Goal: Information Seeking & Learning: Learn about a topic

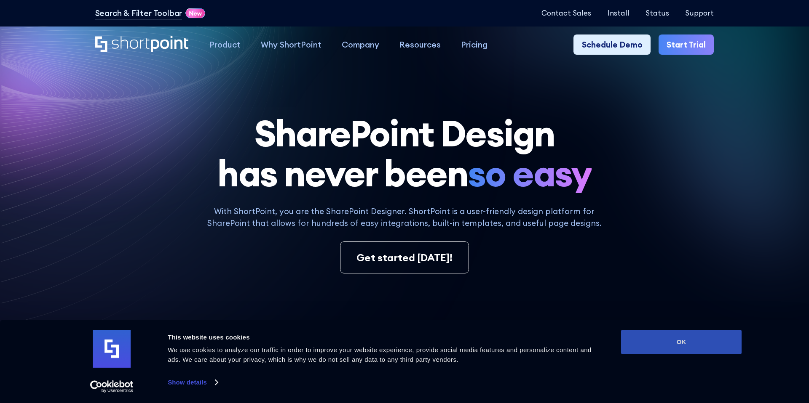
click at [672, 341] on button "OK" at bounding box center [681, 342] width 120 height 24
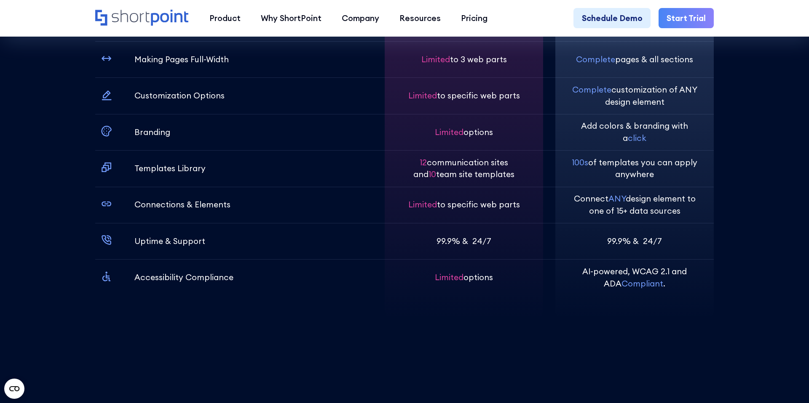
scroll to position [3129, 0]
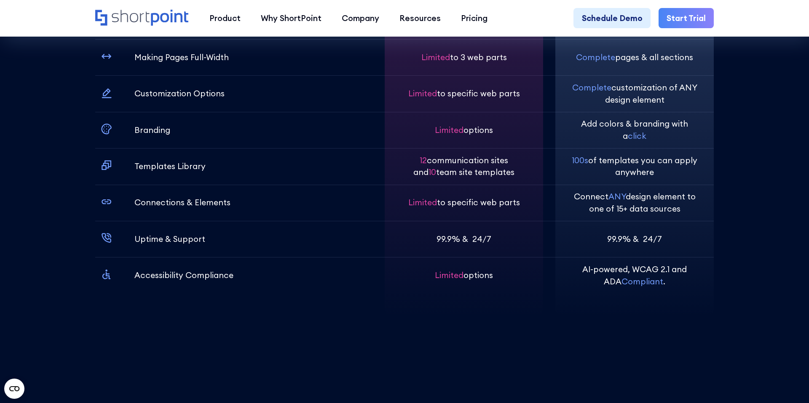
click at [591, 125] on p "Add colors & branding with a click" at bounding box center [634, 130] width 126 height 24
click at [591, 140] on p "Add colors & branding with a click" at bounding box center [634, 130] width 126 height 24
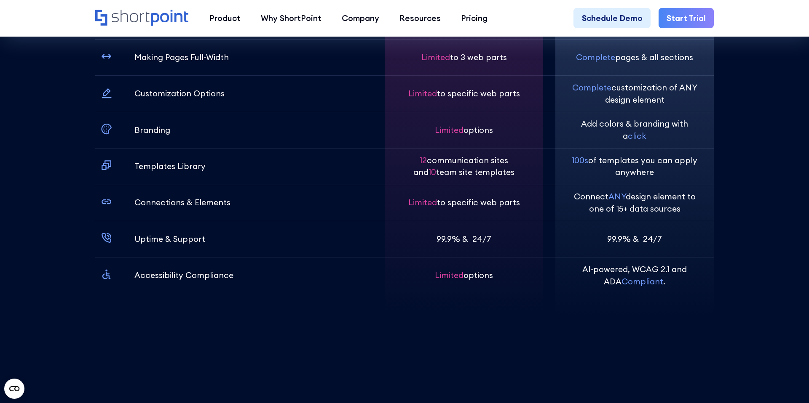
click at [596, 170] on p "100s of templates you can apply anywhere" at bounding box center [634, 167] width 126 height 24
click at [578, 162] on span "100s" at bounding box center [580, 160] width 16 height 10
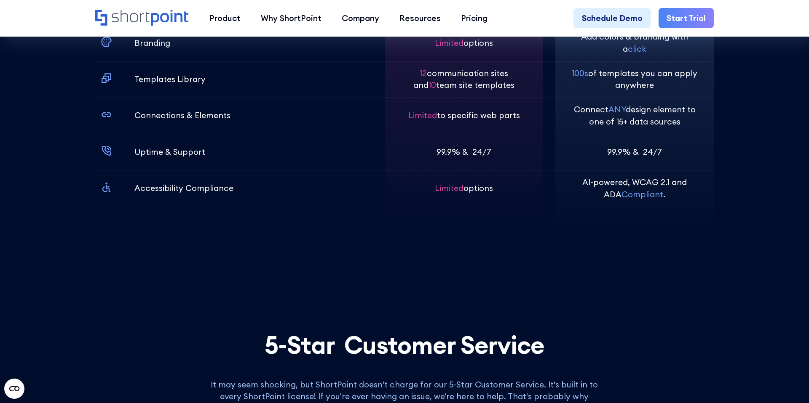
scroll to position [3248, 0]
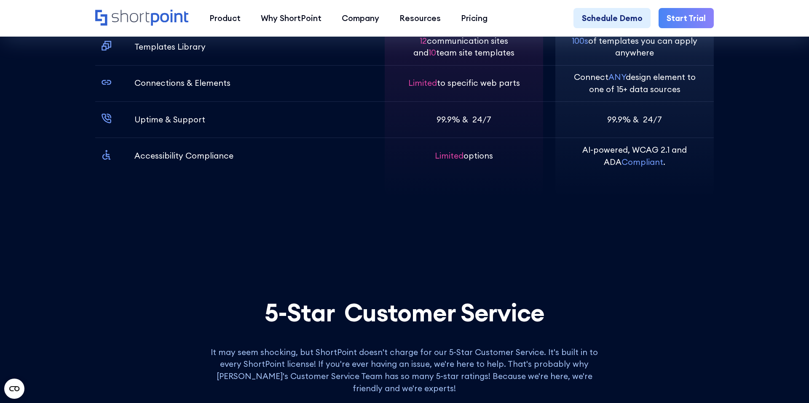
click at [628, 116] on p "99.9% & 24/7" at bounding box center [634, 120] width 55 height 12
click at [619, 76] on span "ANY" at bounding box center [616, 77] width 17 height 10
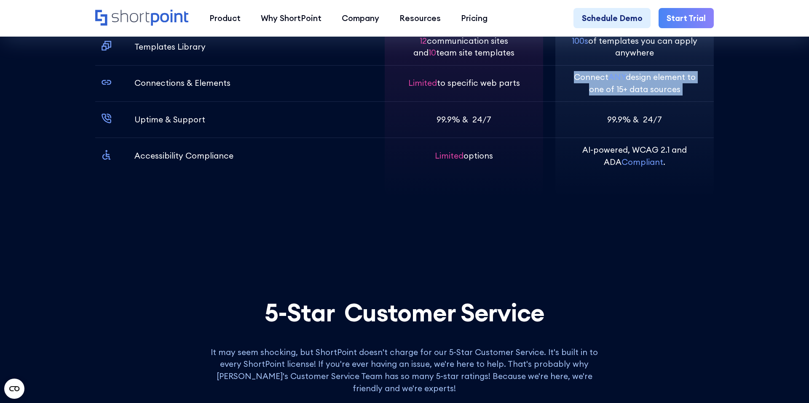
click at [619, 76] on span "ANY" at bounding box center [616, 77] width 17 height 10
click at [618, 87] on p "Connect ANY design element to one of 15+ data sources" at bounding box center [634, 83] width 126 height 24
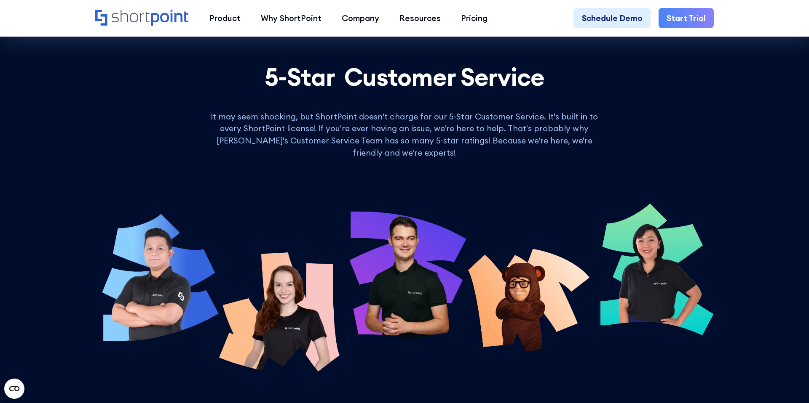
scroll to position [3485, 0]
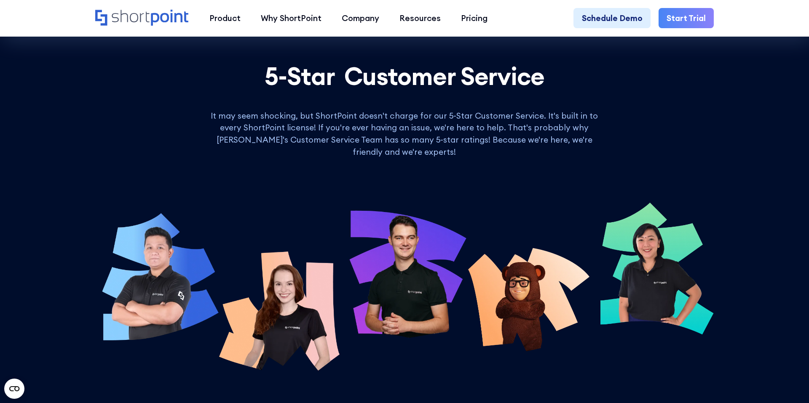
click at [496, 129] on p "It may seem shocking, but ShortPoint doesn't charge for our 5-Star Customer Ser…" at bounding box center [404, 134] width 404 height 48
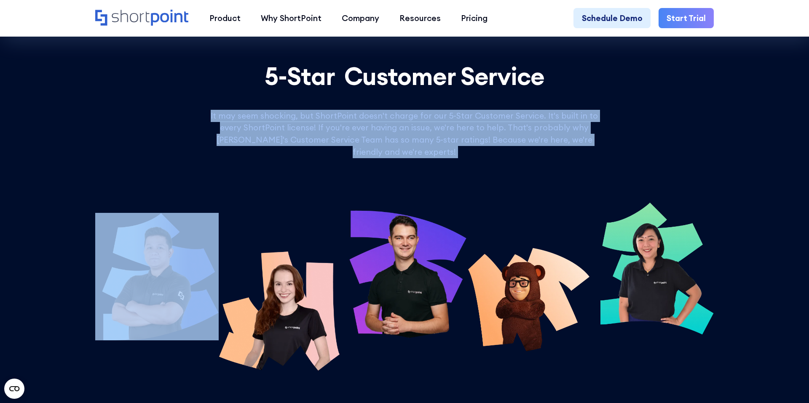
click at [496, 129] on p "It may seem shocking, but ShortPoint doesn't charge for our 5-Star Customer Ser…" at bounding box center [404, 134] width 404 height 48
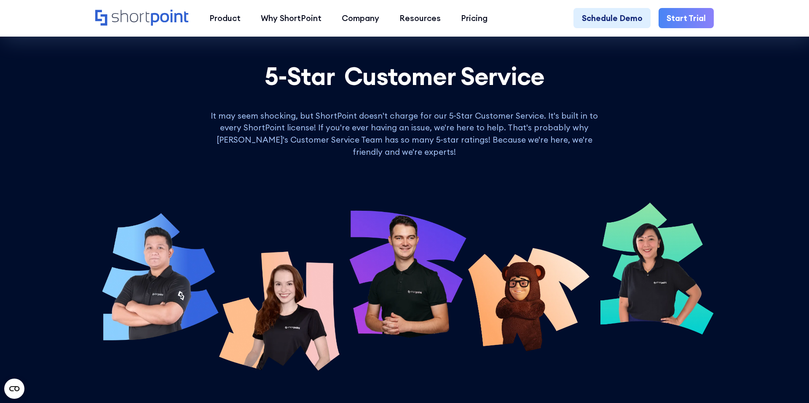
click at [473, 131] on p "It may seem shocking, but ShortPoint doesn't charge for our 5-Star Customer Ser…" at bounding box center [404, 134] width 404 height 48
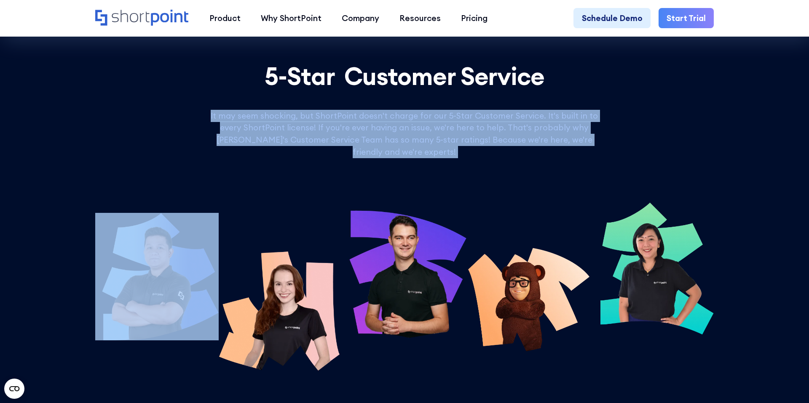
click at [473, 131] on p "It may seem shocking, but ShortPoint doesn't charge for our 5-Star Customer Ser…" at bounding box center [404, 134] width 404 height 48
click at [447, 125] on p "It may seem shocking, but ShortPoint doesn't charge for our 5-Star Customer Ser…" at bounding box center [404, 134] width 404 height 48
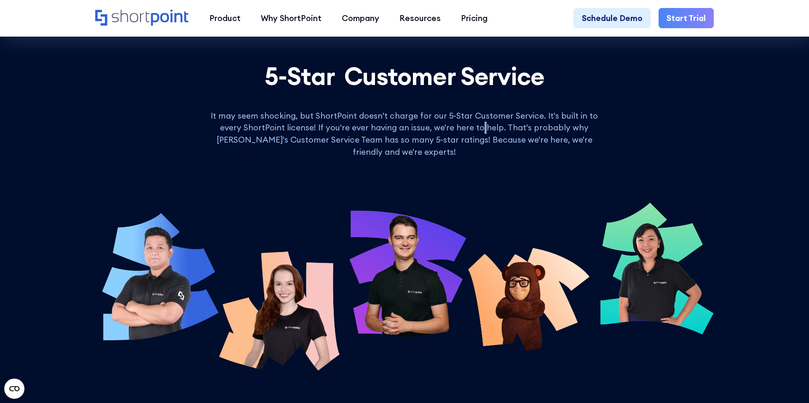
click at [447, 125] on p "It may seem shocking, but ShortPoint doesn't charge for our 5-Star Customer Ser…" at bounding box center [404, 134] width 404 height 48
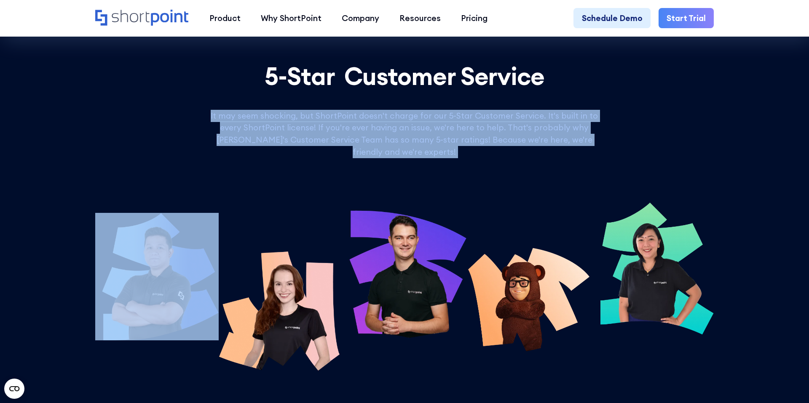
click at [447, 125] on p "It may seem shocking, but ShortPoint doesn't charge for our 5-Star Customer Ser…" at bounding box center [404, 134] width 404 height 48
click at [415, 123] on p "It may seem shocking, but ShortPoint doesn't charge for our 5-Star Customer Ser…" at bounding box center [404, 134] width 404 height 48
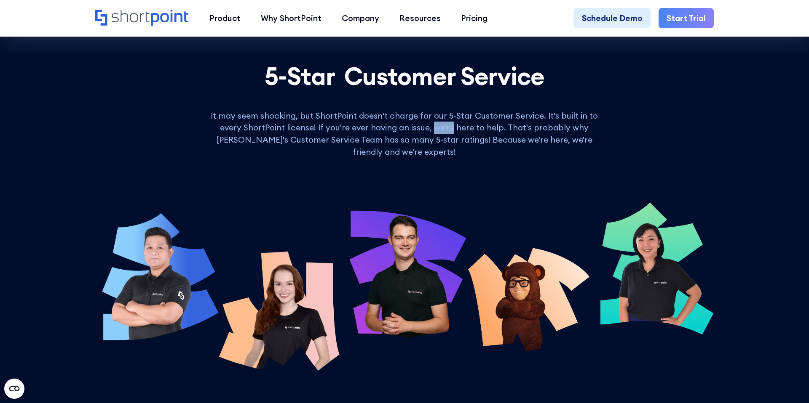
click at [415, 123] on p "It may seem shocking, but ShortPoint doesn't charge for our 5-Star Customer Ser…" at bounding box center [404, 134] width 404 height 48
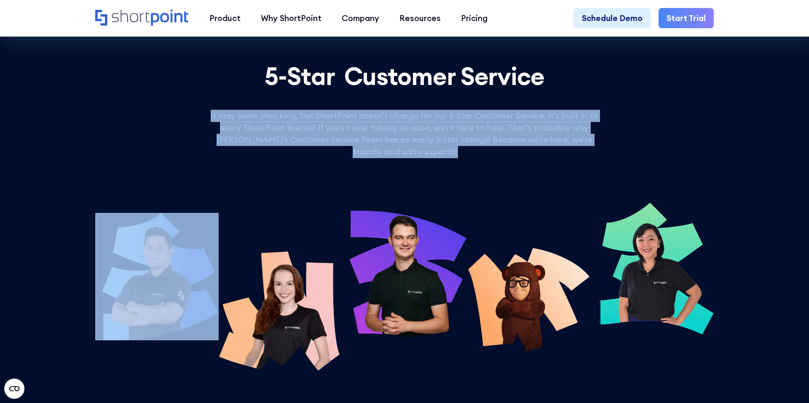
click at [415, 123] on p "It may seem shocking, but ShortPoint doesn't charge for our 5-Star Customer Ser…" at bounding box center [404, 134] width 404 height 48
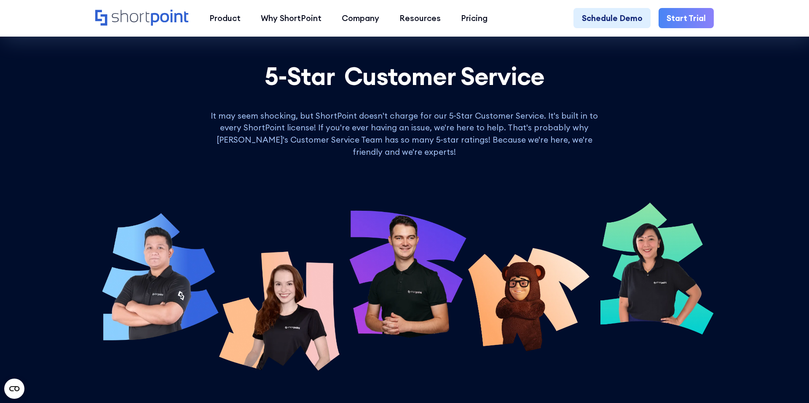
click at [414, 123] on p "It may seem shocking, but ShortPoint doesn't charge for our 5-Star Customer Ser…" at bounding box center [404, 134] width 404 height 48
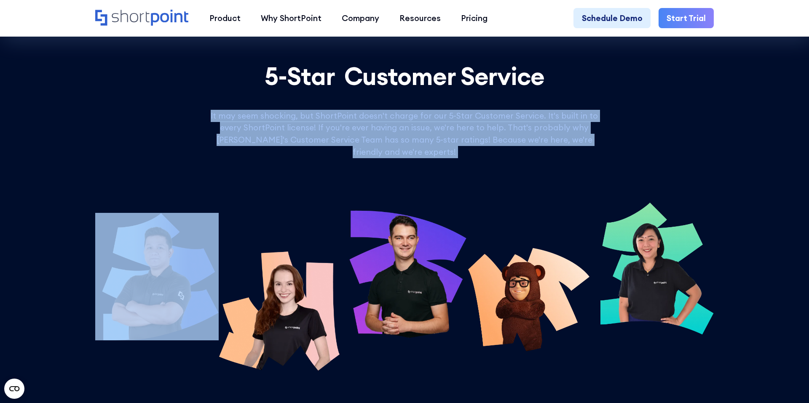
click at [414, 123] on p "It may seem shocking, but ShortPoint doesn't charge for our 5-Star Customer Ser…" at bounding box center [404, 134] width 404 height 48
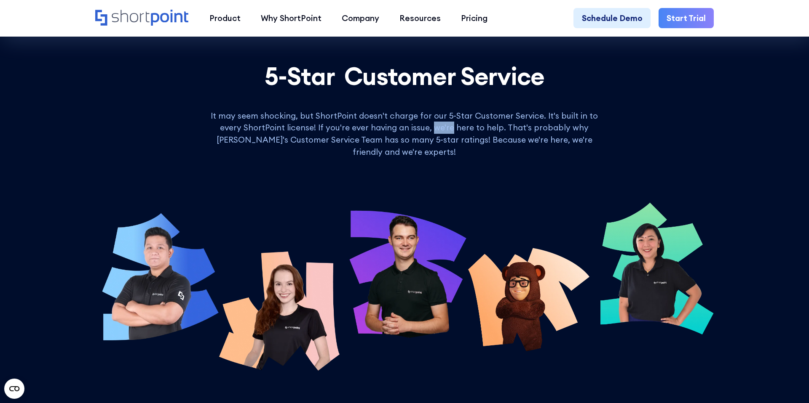
click at [414, 123] on p "It may seem shocking, but ShortPoint doesn't charge for our 5-Star Customer Ser…" at bounding box center [404, 134] width 404 height 48
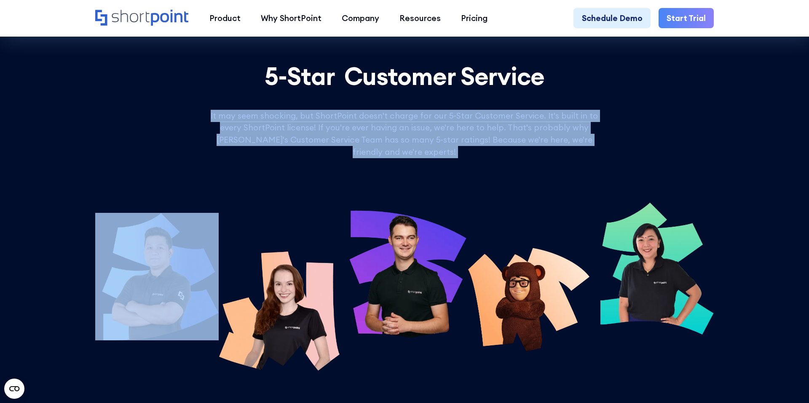
click at [414, 123] on p "It may seem shocking, but ShortPoint doesn't charge for our 5-Star Customer Ser…" at bounding box center [404, 134] width 404 height 48
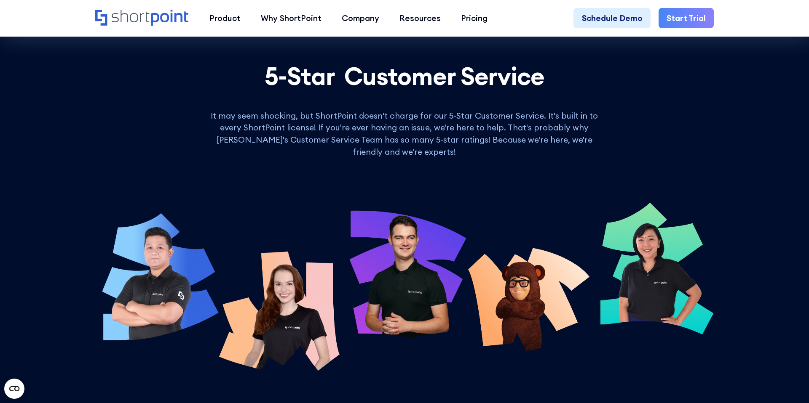
click at [412, 124] on p "It may seem shocking, but ShortPoint doesn't charge for our 5-Star Customer Ser…" at bounding box center [404, 134] width 404 height 48
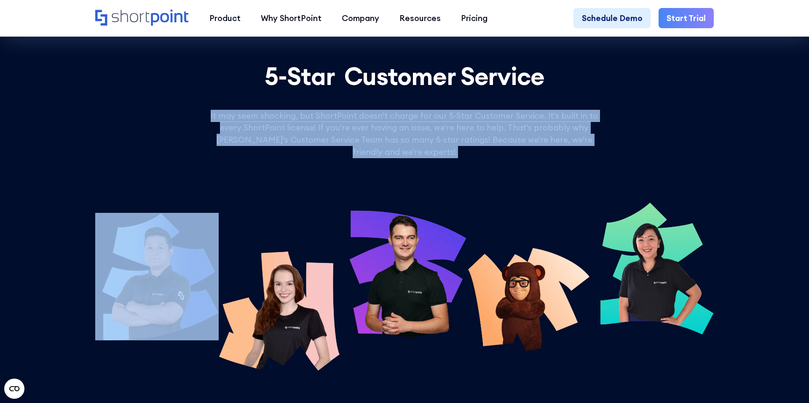
click at [412, 124] on p "It may seem shocking, but ShortPoint doesn't charge for our 5-Star Customer Ser…" at bounding box center [404, 134] width 404 height 48
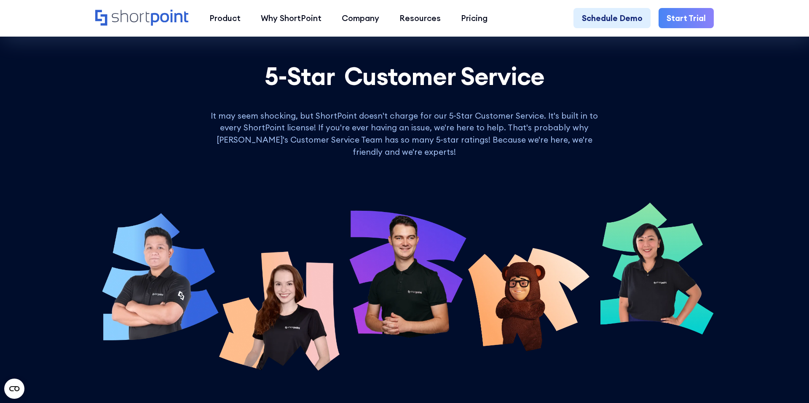
click at [411, 126] on p "It may seem shocking, but ShortPoint doesn't charge for our 5-Star Customer Ser…" at bounding box center [404, 134] width 404 height 48
click at [378, 126] on p "It may seem shocking, but ShortPoint doesn't charge for our 5-Star Customer Ser…" at bounding box center [404, 134] width 404 height 48
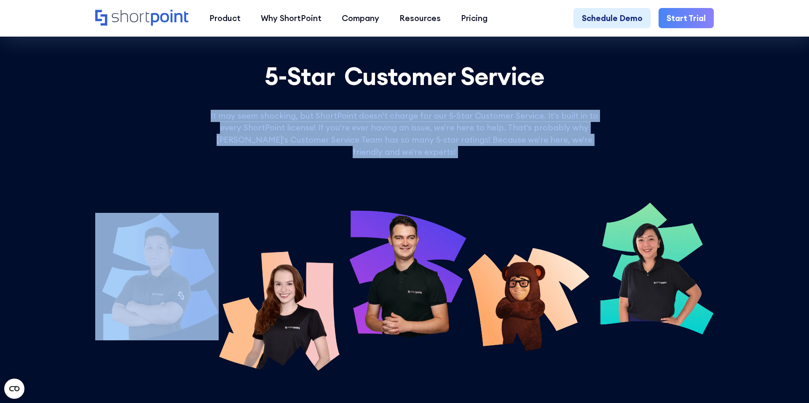
click at [378, 126] on p "It may seem shocking, but ShortPoint doesn't charge for our 5-Star Customer Ser…" at bounding box center [404, 134] width 404 height 48
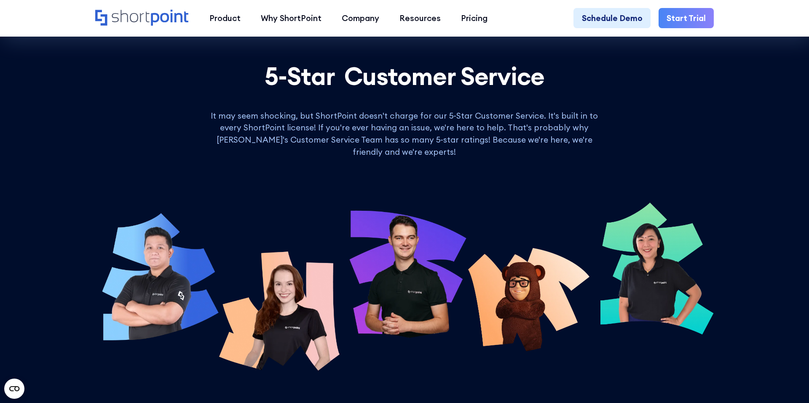
click at [384, 158] on div at bounding box center [404, 276] width 619 height 237
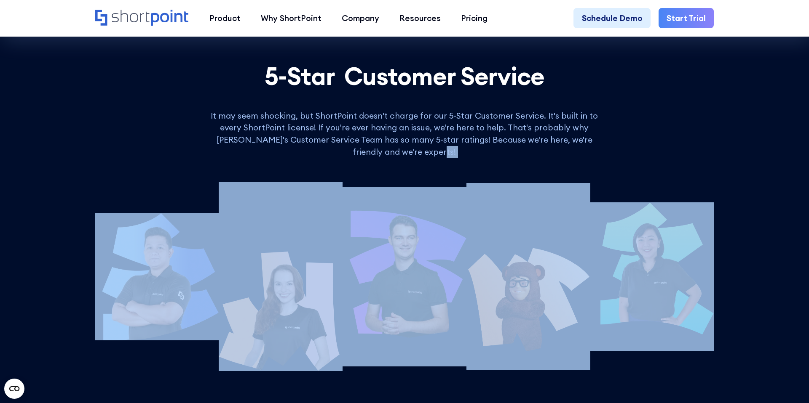
click at [384, 158] on div at bounding box center [404, 276] width 619 height 237
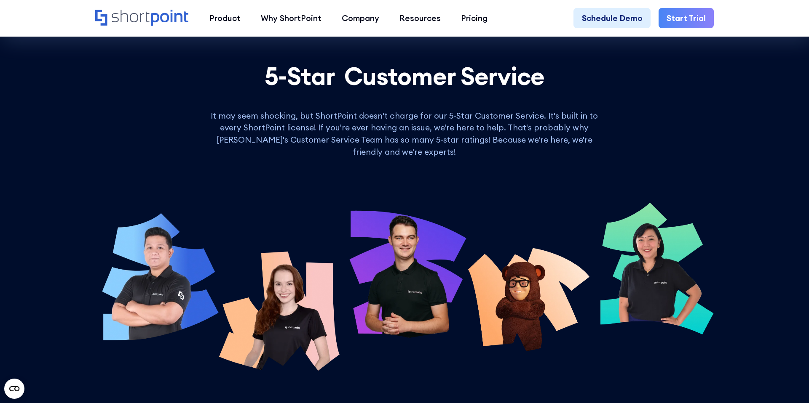
click at [384, 131] on p "It may seem shocking, but ShortPoint doesn't charge for our 5-Star Customer Ser…" at bounding box center [404, 134] width 404 height 48
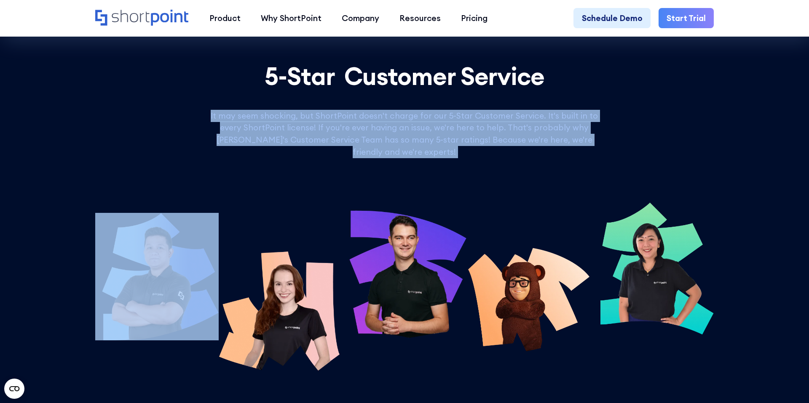
click at [384, 131] on p "It may seem shocking, but ShortPoint doesn't charge for our 5-Star Customer Ser…" at bounding box center [404, 134] width 404 height 48
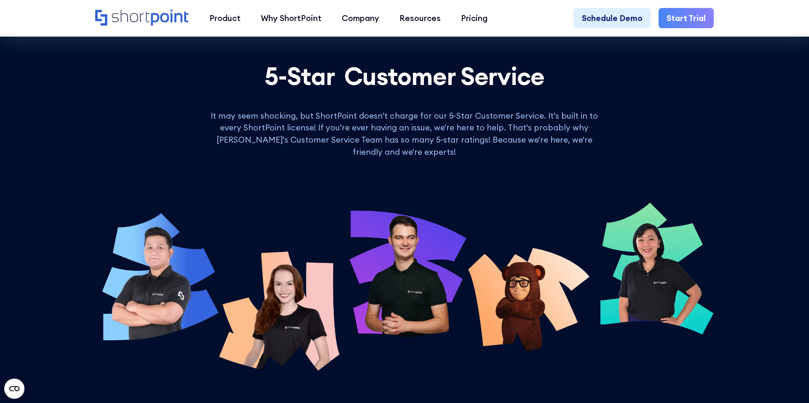
click at [380, 139] on p "It may seem shocking, but ShortPoint doesn't charge for our 5-Star Customer Ser…" at bounding box center [404, 134] width 404 height 48
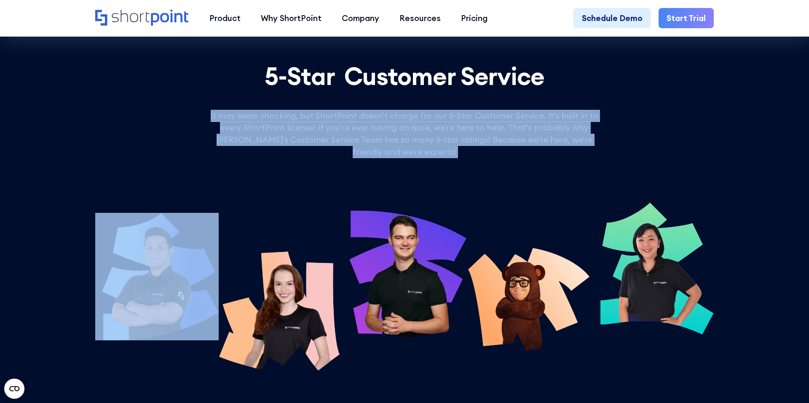
click at [380, 139] on p "It may seem shocking, but ShortPoint doesn't charge for our 5-Star Customer Ser…" at bounding box center [404, 134] width 404 height 48
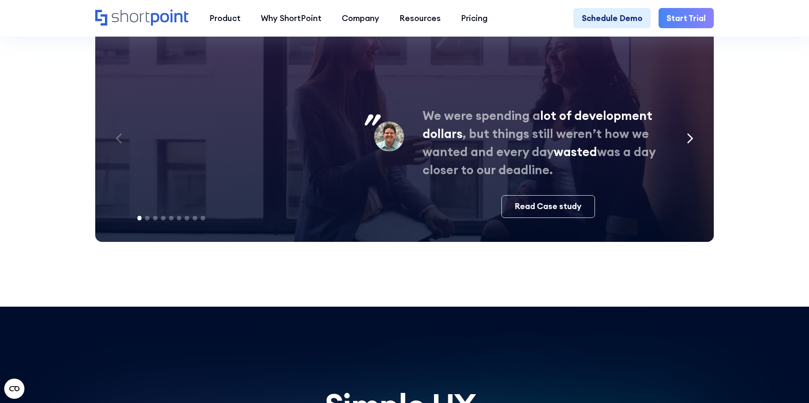
scroll to position [4367, 0]
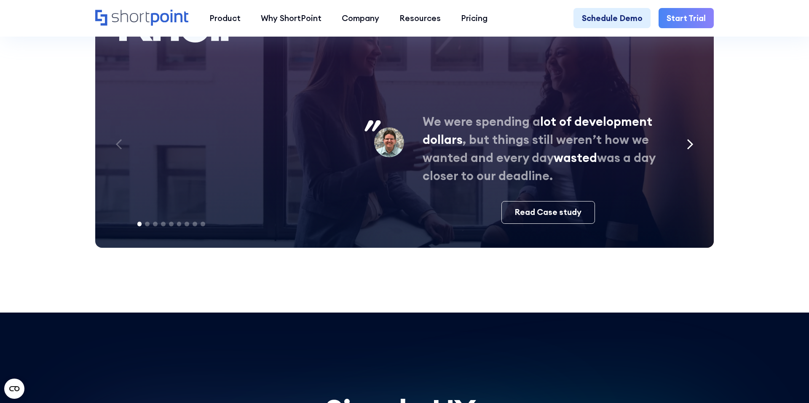
click at [486, 120] on p "We were spending a lot of development dollars , but things still weren’t how we…" at bounding box center [547, 148] width 251 height 73
click at [471, 112] on p "We were spending a lot of development dollars , but things still weren’t how we…" at bounding box center [547, 148] width 251 height 73
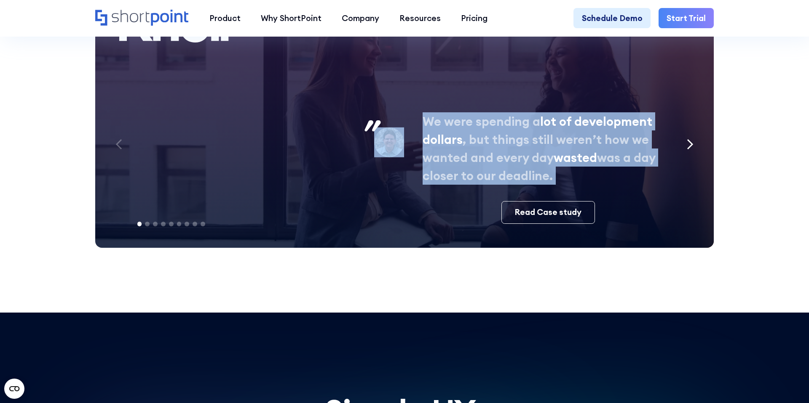
click at [471, 112] on p "We were spending a lot of development dollars , but things still weren’t how we…" at bounding box center [547, 148] width 251 height 73
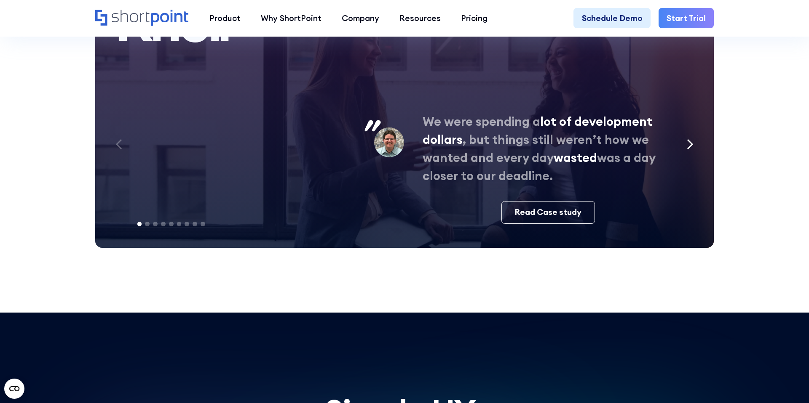
click at [471, 137] on p "We were spending a lot of development dollars , but things still weren’t how we…" at bounding box center [547, 148] width 251 height 73
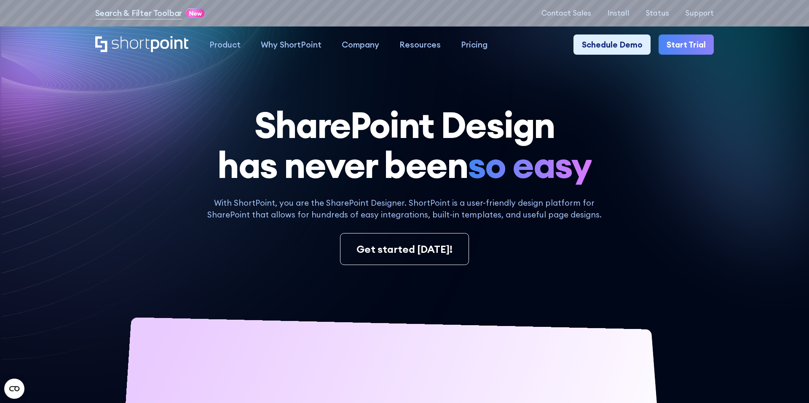
scroll to position [0, 0]
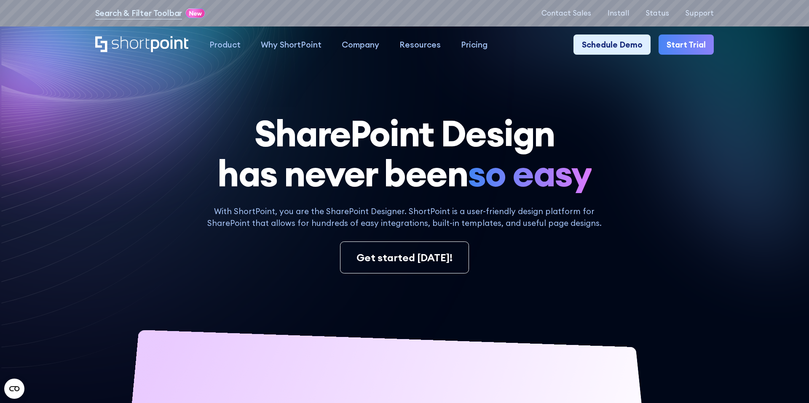
click at [377, 143] on h1 "SharePoint Design has never been so easy" at bounding box center [404, 153] width 619 height 80
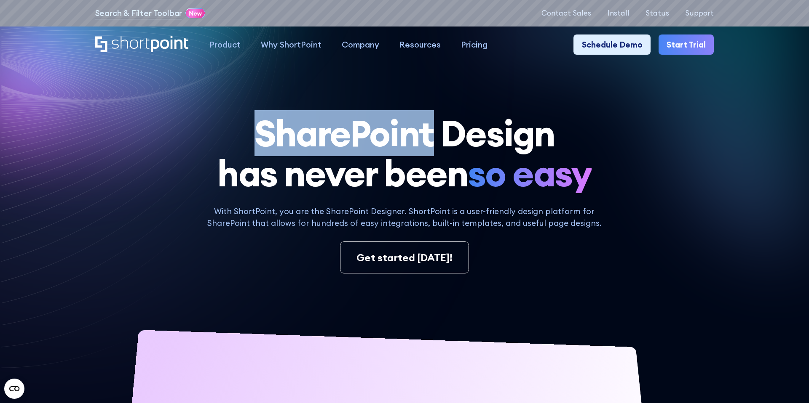
click at [377, 143] on h1 "SharePoint Design has never been so easy" at bounding box center [404, 153] width 619 height 80
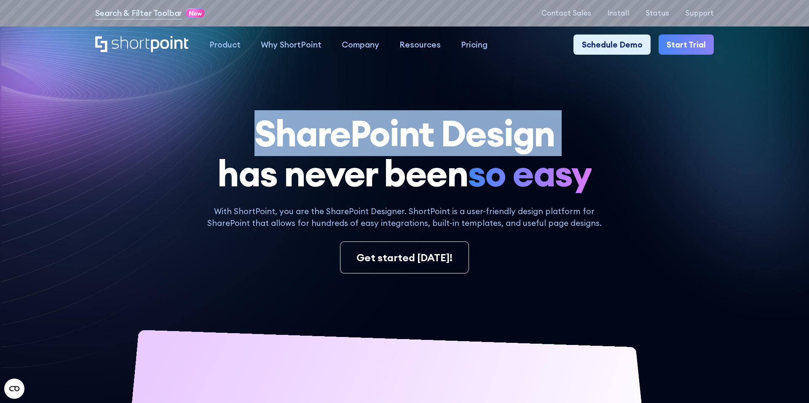
click at [377, 143] on h1 "SharePoint Design has never been so easy" at bounding box center [404, 153] width 619 height 80
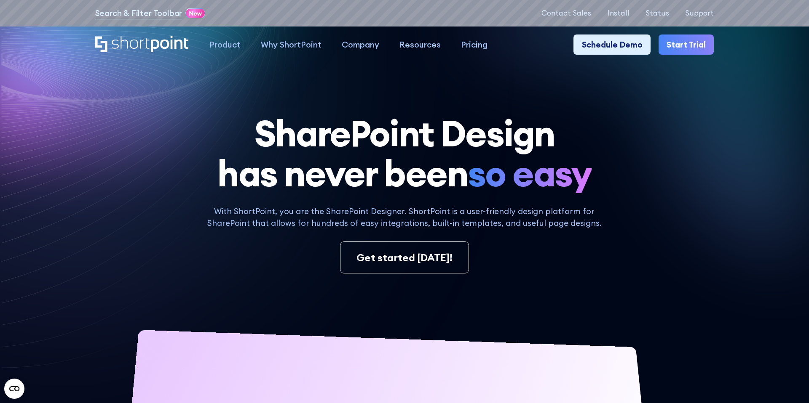
click at [386, 171] on h1 "SharePoint Design has never been so easy" at bounding box center [404, 153] width 619 height 80
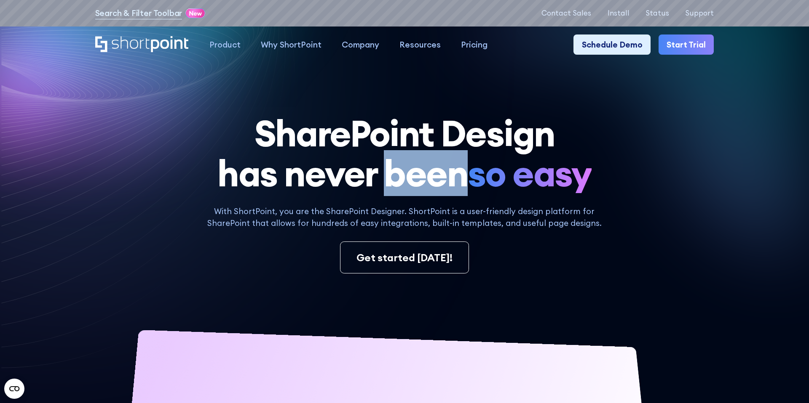
click at [386, 171] on h1 "SharePoint Design has never been so easy" at bounding box center [404, 153] width 619 height 80
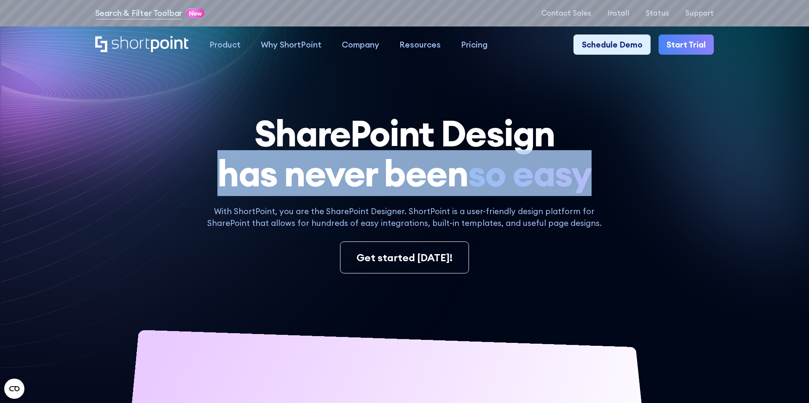
click at [386, 171] on h1 "SharePoint Design has never been so easy" at bounding box center [404, 153] width 619 height 80
click at [383, 175] on h1 "SharePoint Design has never been so easy" at bounding box center [404, 153] width 619 height 80
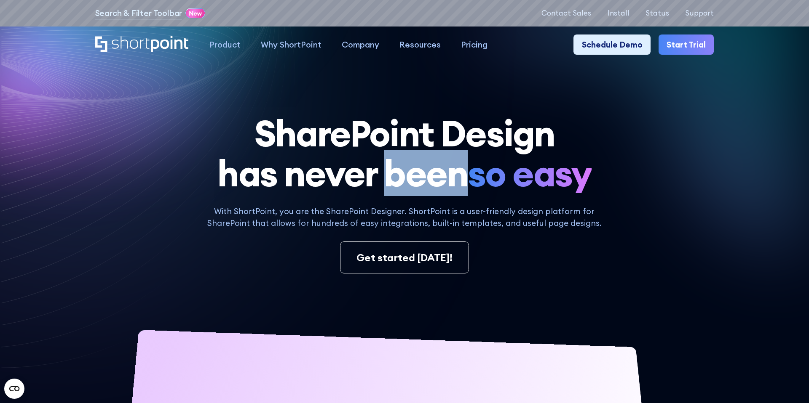
click at [383, 175] on h1 "SharePoint Design has never been so easy" at bounding box center [404, 153] width 619 height 80
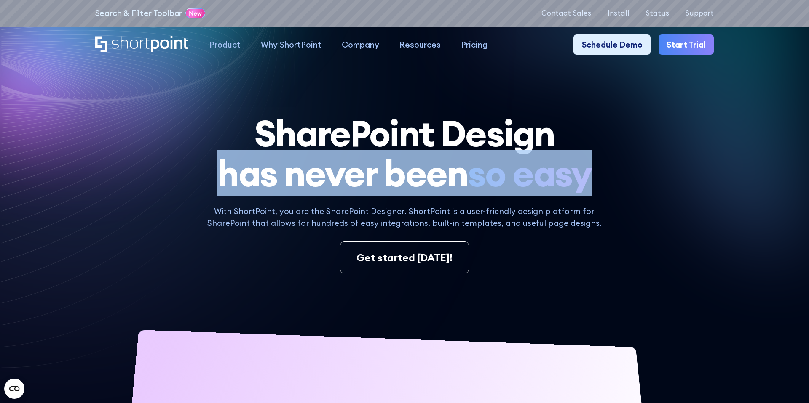
click at [383, 175] on h1 "SharePoint Design has never been so easy" at bounding box center [404, 153] width 619 height 80
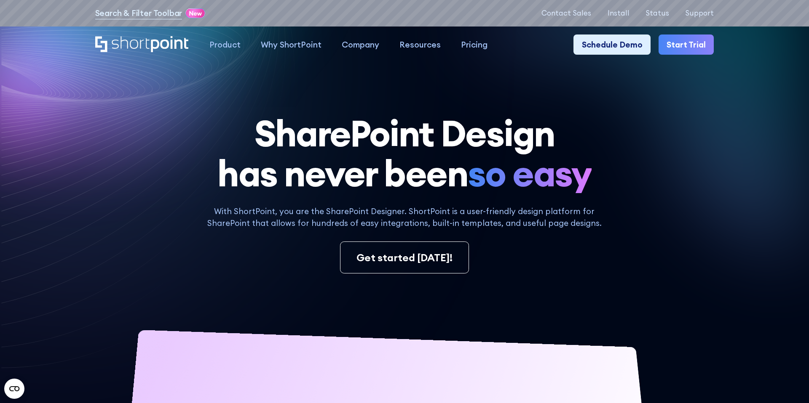
click at [381, 226] on p "With ShortPoint, you are the SharePoint Designer. ShortPoint is a user-friendly…" at bounding box center [404, 218] width 409 height 24
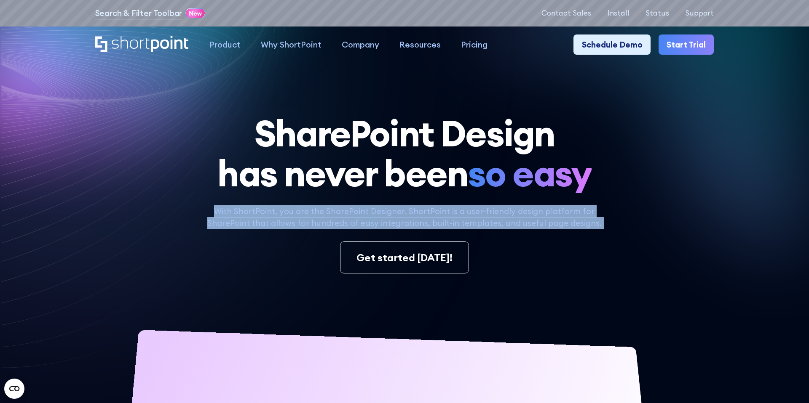
click at [381, 226] on p "With ShortPoint, you are the SharePoint Designer. ShortPoint is a user-friendly…" at bounding box center [404, 218] width 409 height 24
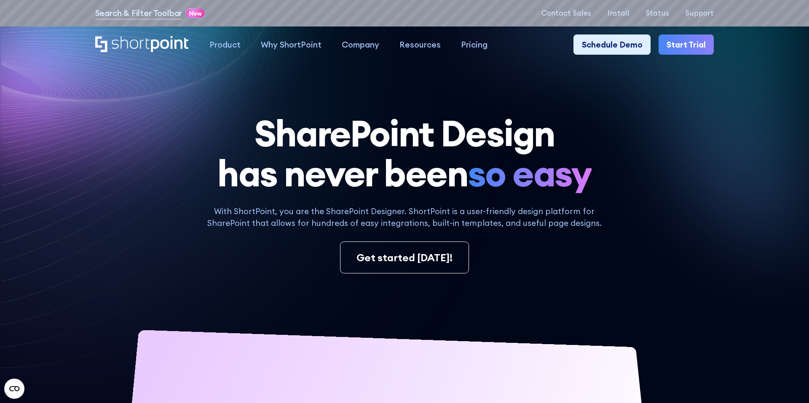
click at [378, 219] on p "With ShortPoint, you are the SharePoint Designer. ShortPoint is a user-friendly…" at bounding box center [404, 218] width 409 height 24
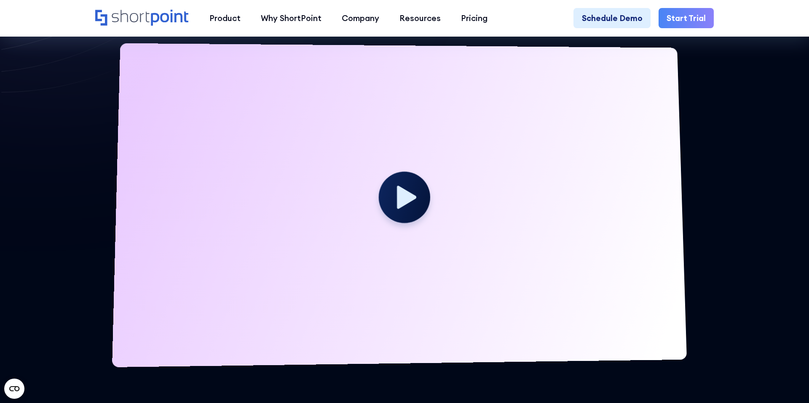
scroll to position [369, 0]
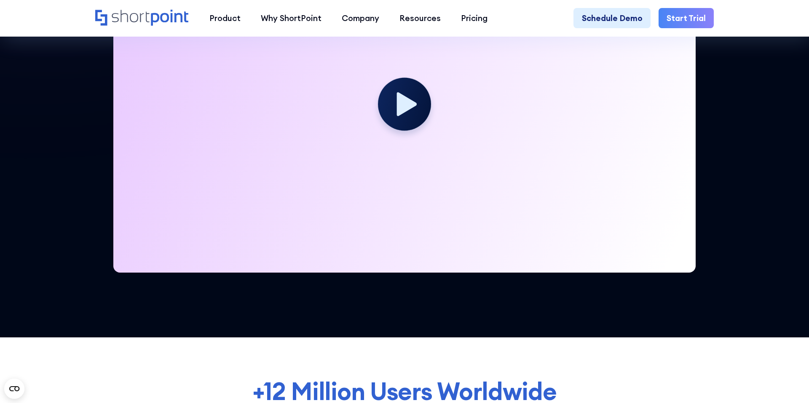
click at [633, 150] on div at bounding box center [404, 109] width 582 height 328
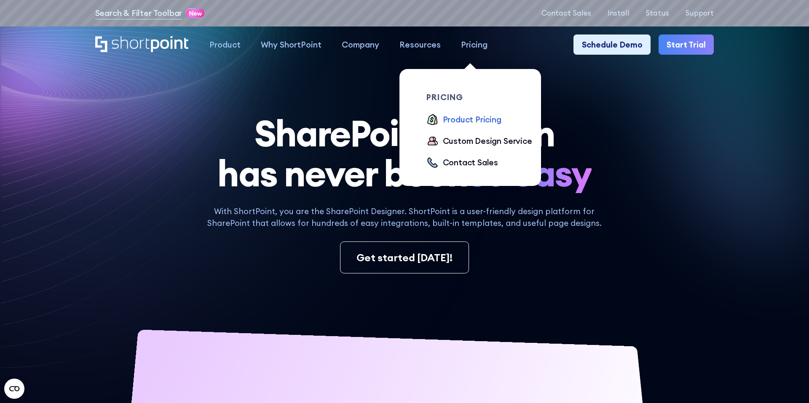
click at [466, 120] on div "Product Pricing" at bounding box center [472, 120] width 59 height 12
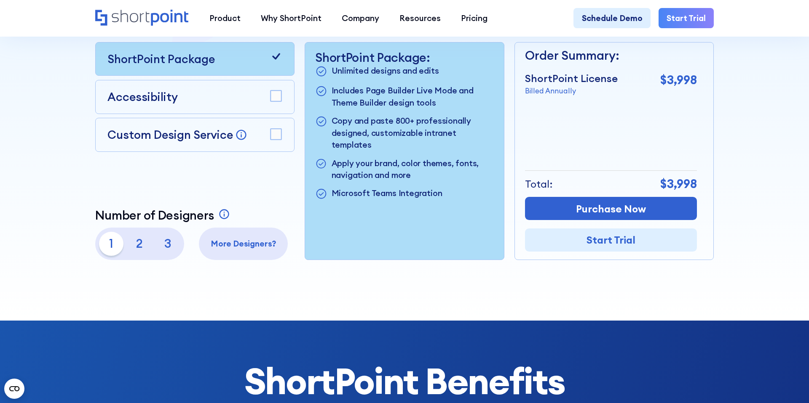
scroll to position [222, 0]
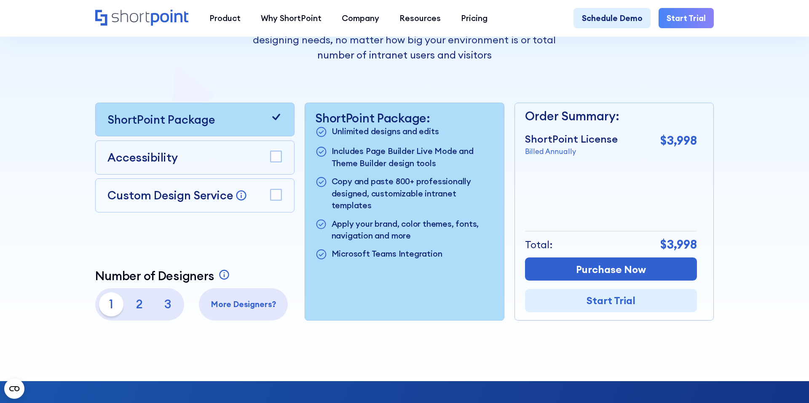
click at [674, 142] on p "$3,998" at bounding box center [678, 140] width 37 height 18
click at [567, 153] on p "Billed Annually" at bounding box center [571, 152] width 93 height 11
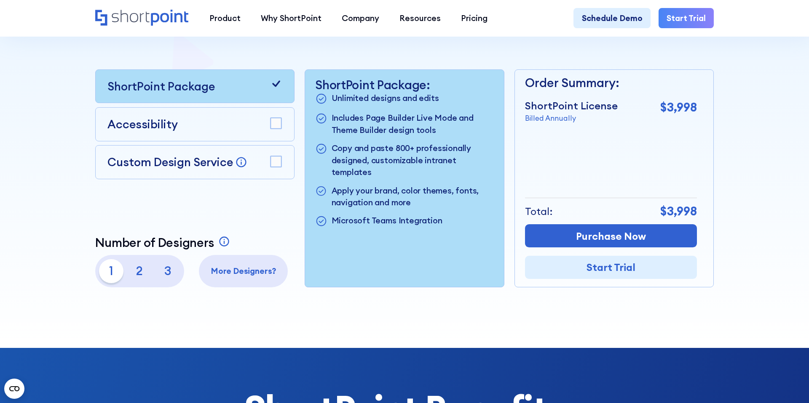
scroll to position [233, 0]
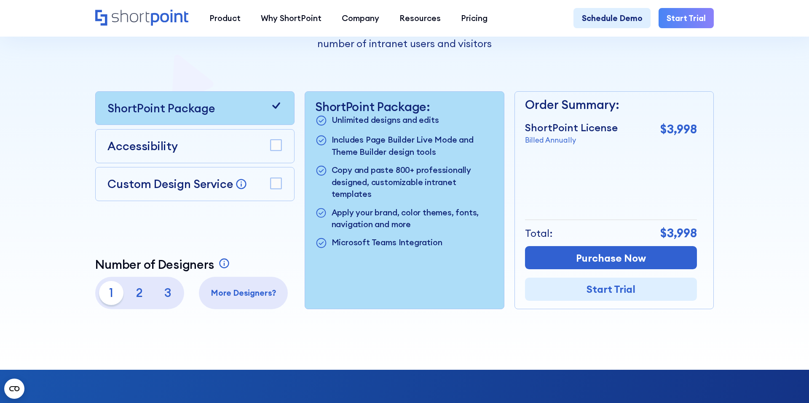
click at [680, 132] on p "$3,998" at bounding box center [678, 129] width 37 height 18
click at [678, 142] on div "ShortPoint License Billed Annually $3,998" at bounding box center [611, 133] width 172 height 26
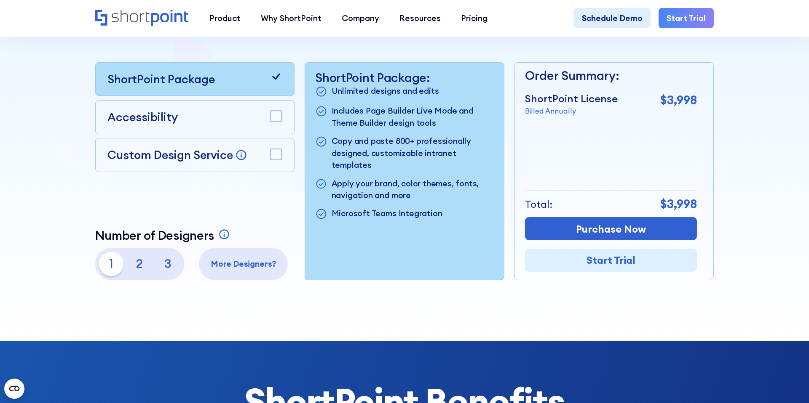
scroll to position [262, 0]
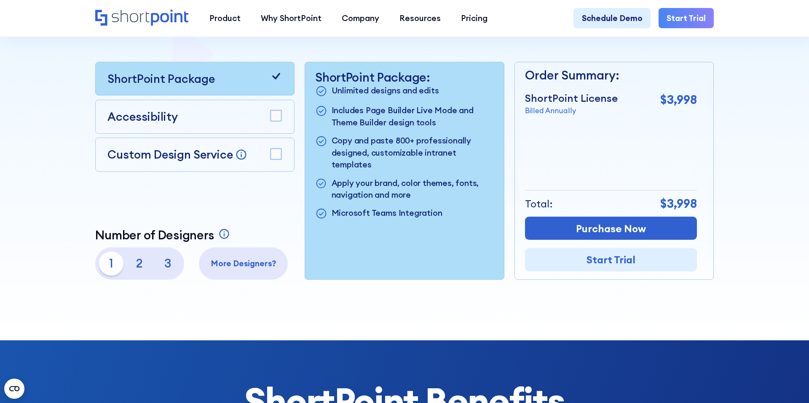
click at [451, 188] on p "Apply your brand, color themes, fonts, navigation and more" at bounding box center [412, 189] width 162 height 24
click at [417, 207] on p "Microsoft Teams Integration" at bounding box center [386, 213] width 111 height 13
click at [429, 219] on div "ShortPoint Package: Unlimited designs and edits Includes Page Builder Live Mode…" at bounding box center [404, 170] width 199 height 217
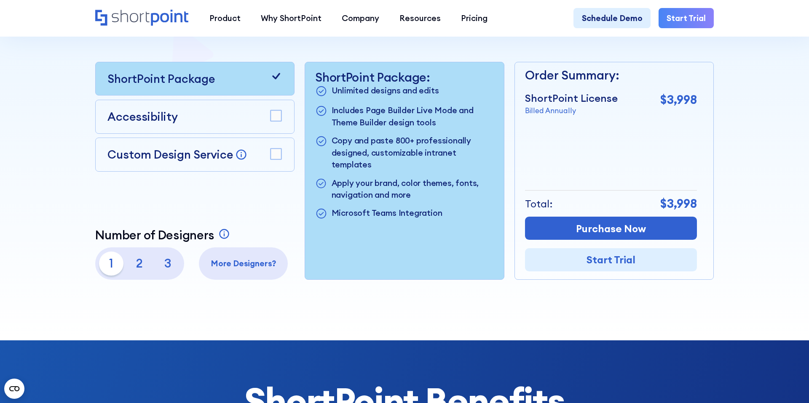
click at [268, 116] on div "Accessibility" at bounding box center [194, 116] width 174 height 17
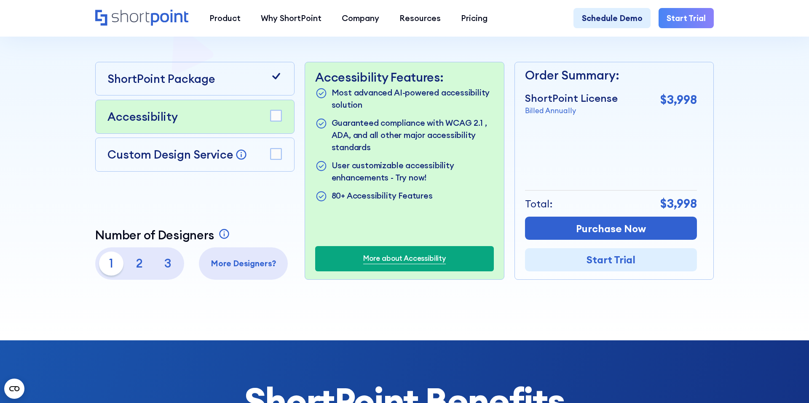
click at [269, 83] on div "ShortPoint Package" at bounding box center [194, 78] width 174 height 17
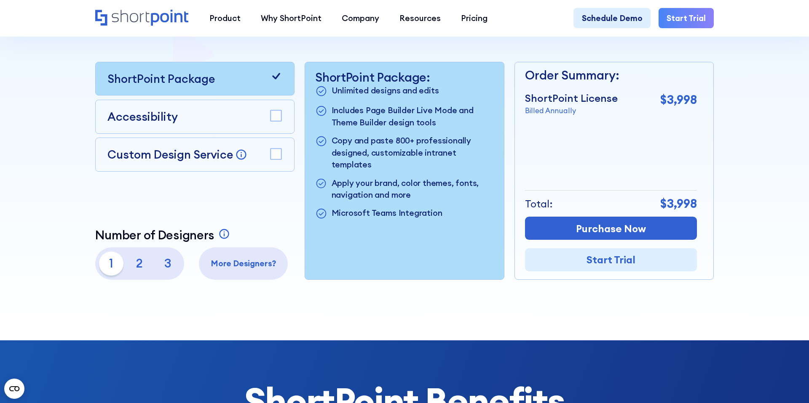
click at [263, 166] on div "Custom Design Service Bring your dream design to life with our Custom Design Se…" at bounding box center [195, 155] width 200 height 34
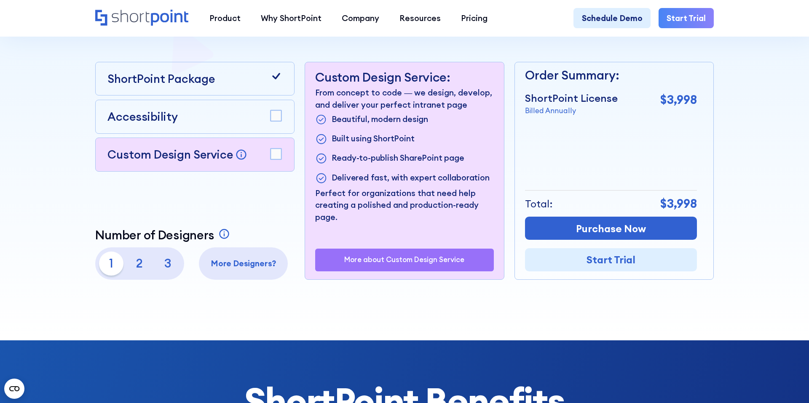
click at [253, 80] on div "ShortPoint Package" at bounding box center [194, 78] width 174 height 17
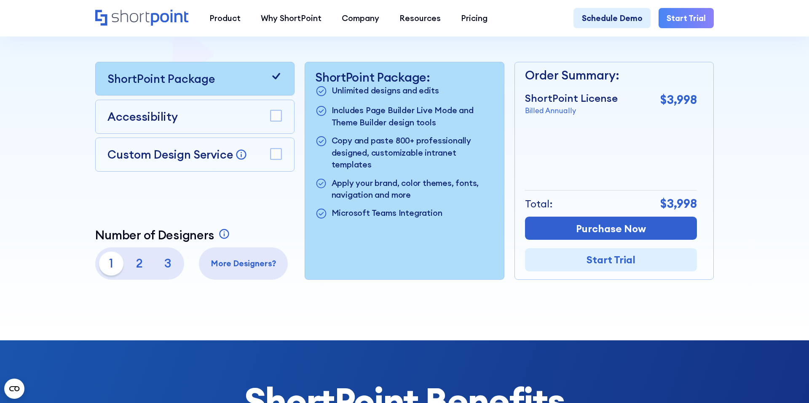
click at [374, 177] on p "Apply your brand, color themes, fonts, navigation and more" at bounding box center [412, 189] width 162 height 24
click at [374, 187] on p "Apply your brand, color themes, fonts, navigation and more" at bounding box center [412, 189] width 162 height 24
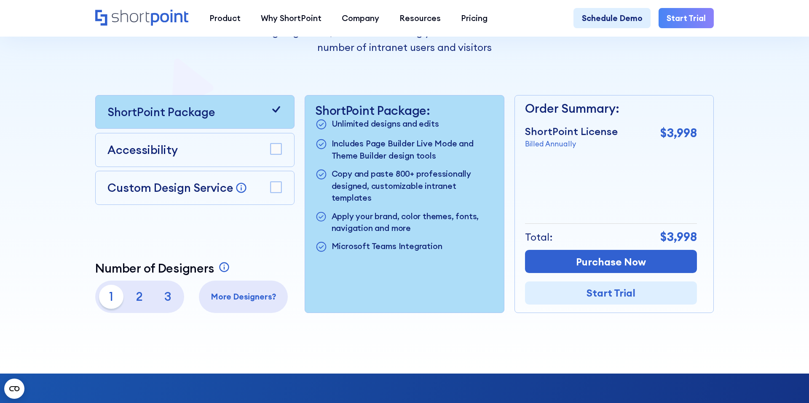
scroll to position [162, 0]
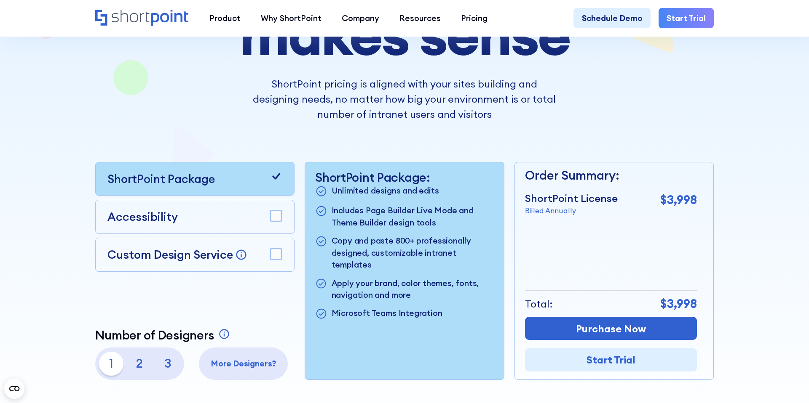
click at [271, 106] on p "ShortPoint pricing is aligned with your sites building and designing needs, no …" at bounding box center [404, 98] width 303 height 45
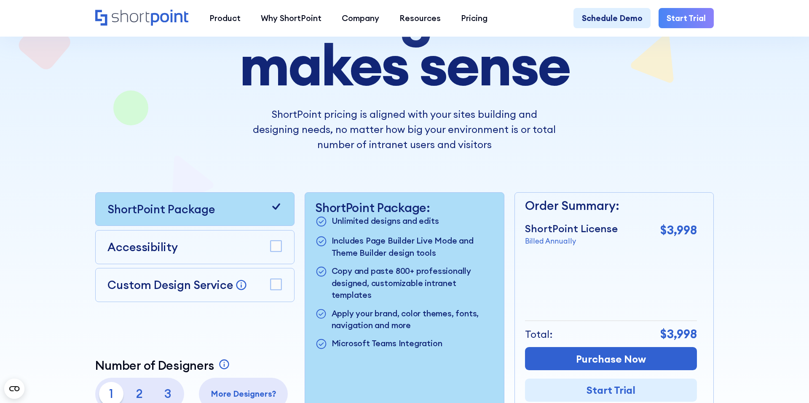
scroll to position [0, 0]
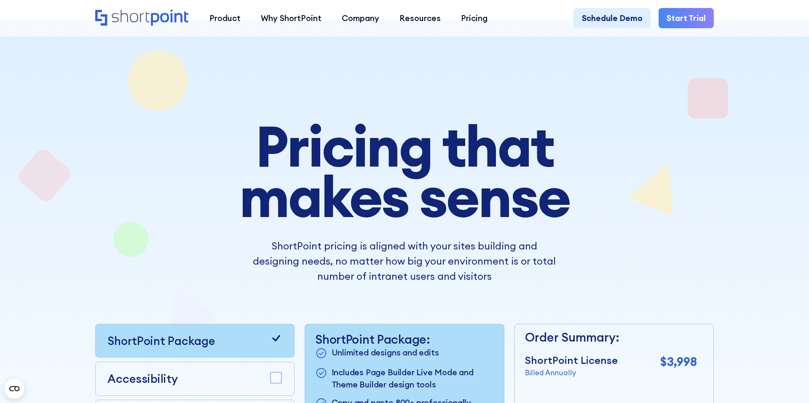
click at [581, 89] on div at bounding box center [404, 311] width 728 height 583
click at [168, 22] on icon "Home" at bounding box center [142, 18] width 94 height 16
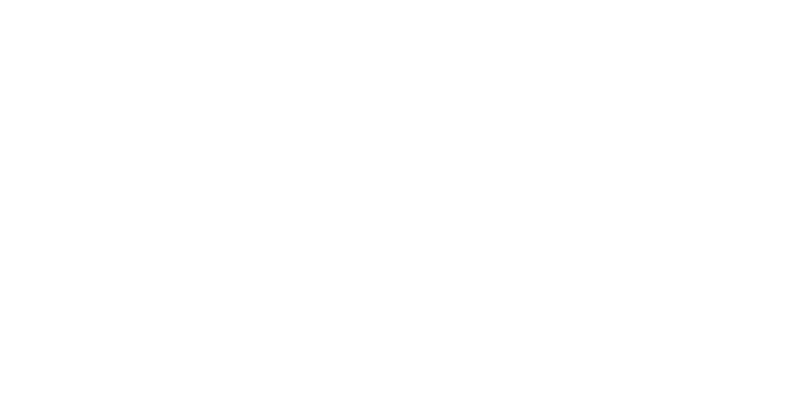
click at [598, 171] on h1 "SharePoint Design has never been so easy" at bounding box center [404, 153] width 619 height 80
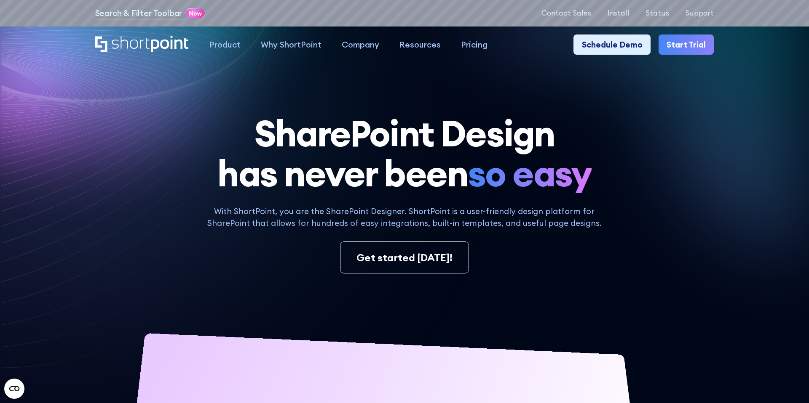
click at [342, 228] on p "With ShortPoint, you are the SharePoint Designer. ShortPoint is a user-friendly…" at bounding box center [404, 218] width 409 height 24
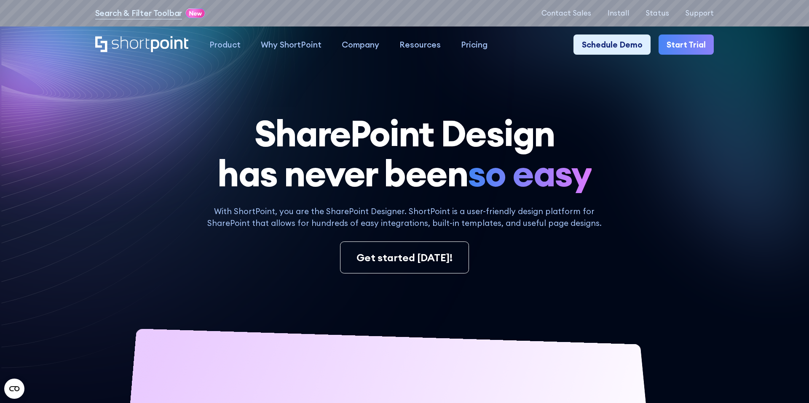
click at [193, 150] on h1 "SharePoint Design has never been so easy" at bounding box center [404, 153] width 619 height 80
